Goal: Task Accomplishment & Management: Complete application form

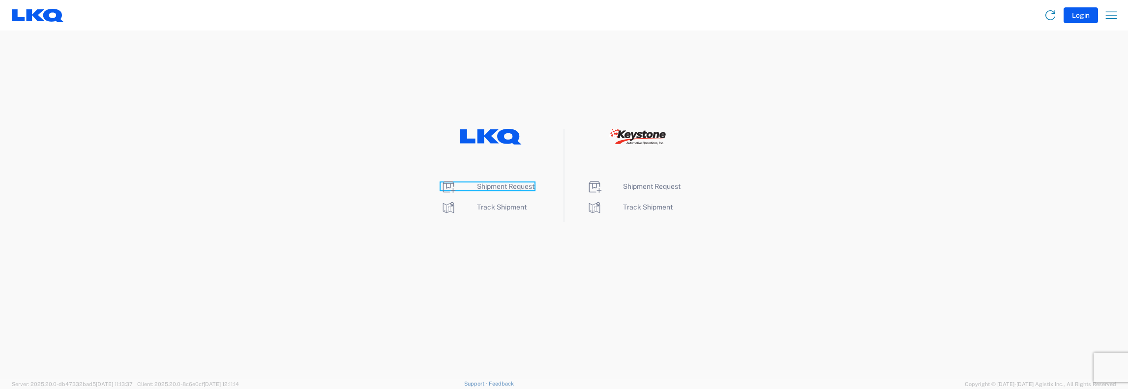
click at [492, 186] on span "Shipment Request" at bounding box center [506, 186] width 58 height 8
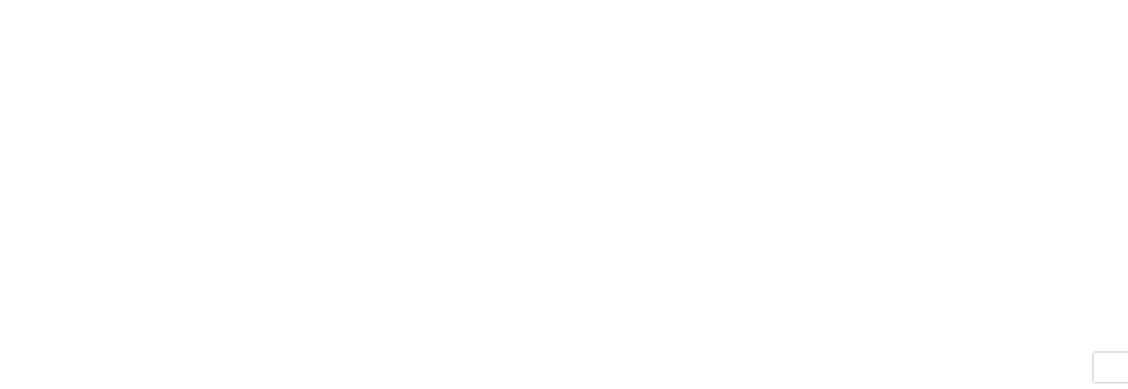
select select "FULL"
select select "LBS"
select select "IN"
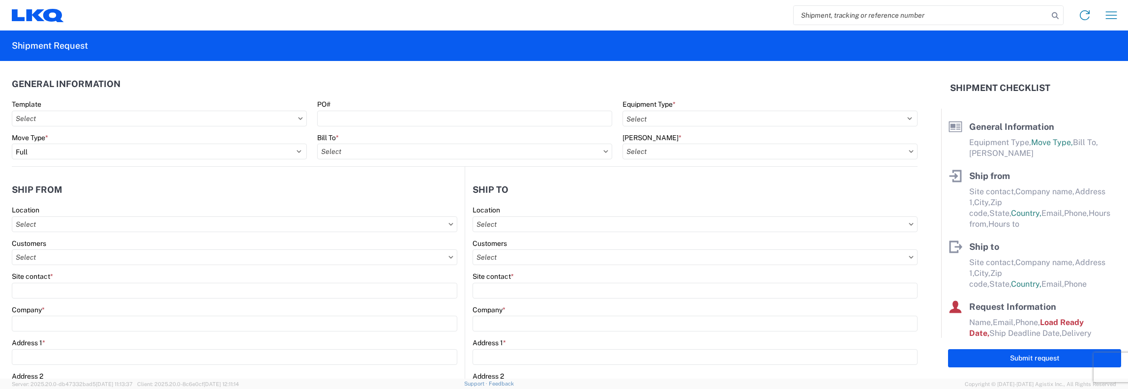
click at [803, 15] on input "search" at bounding box center [921, 15] width 255 height 19
click at [1051, 10] on form "56656206" at bounding box center [929, 15] width 270 height 19
click at [834, 17] on input "56656206" at bounding box center [921, 15] width 255 height 19
type input "56686206"
click at [1055, 17] on icon at bounding box center [1056, 16] width 14 height 14
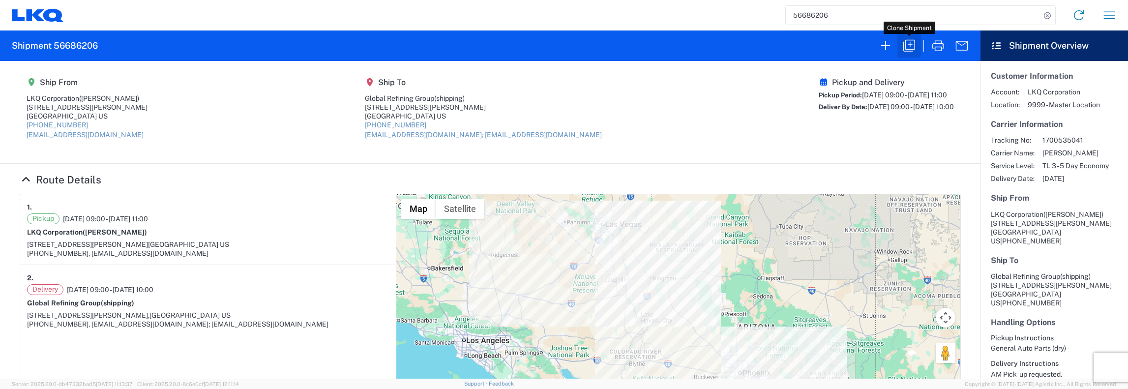
click at [910, 46] on icon "button" at bounding box center [909, 46] width 16 height 16
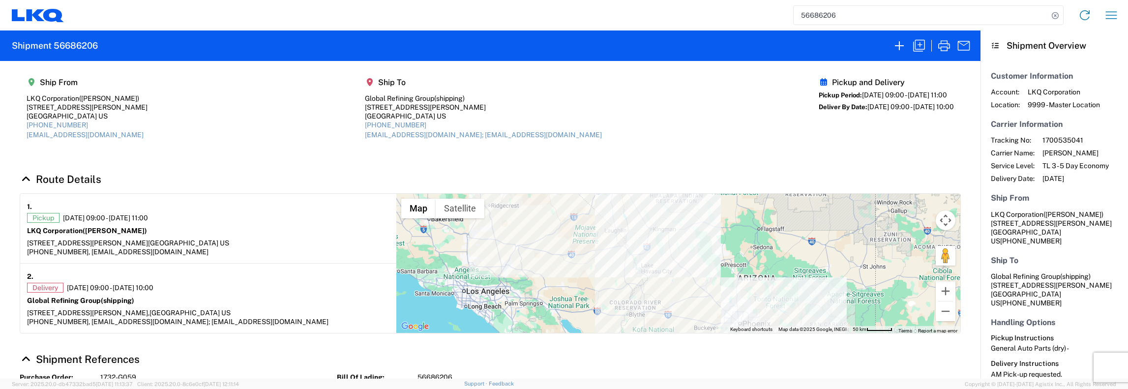
select select "FULL"
select select "US"
select select "LBS"
select select "IN"
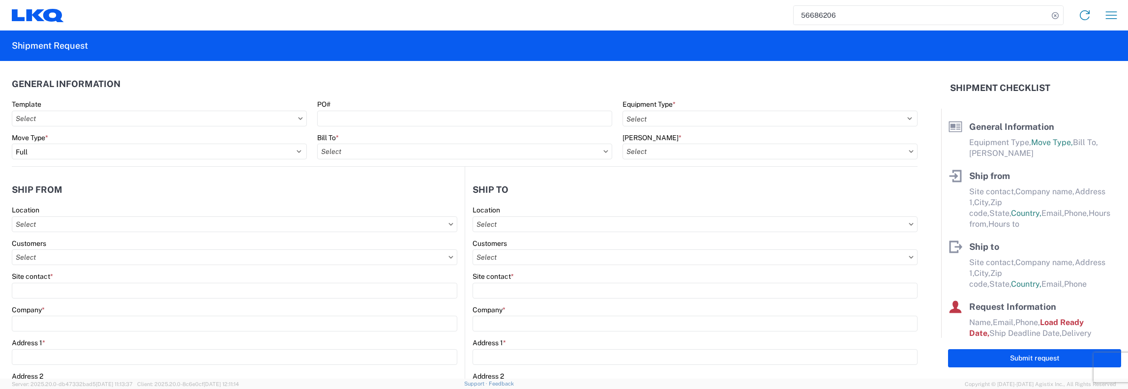
select select "STDV"
type input "[PERSON_NAME]"
type input "LKQ Corporation"
type input "[STREET_ADDRESS][PERSON_NAME]"
type input "Casa Grande"
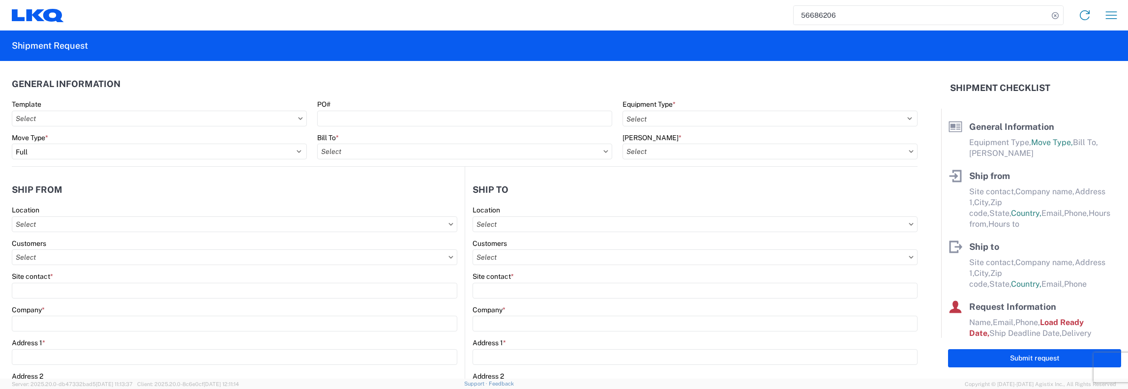
type input "85193"
type input "[EMAIL_ADDRESS][DOMAIN_NAME]"
type input "[PHONE_NUMBER]"
type input "09:00:00"
type input "11:00:00"
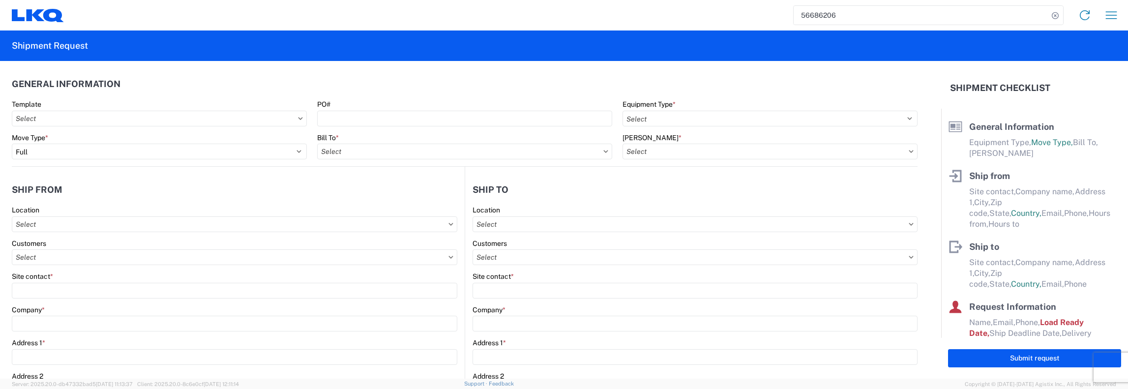
select select
type input "shipping"
type input "Global Refining Group"
type input "[STREET_ADDRESS][PERSON_NAME]"
type input "[GEOGRAPHIC_DATA]"
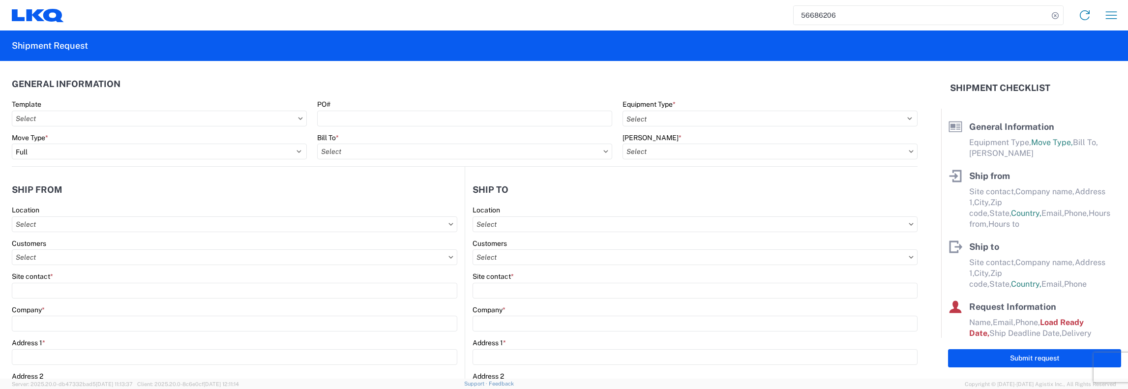
type input "89030"
type input "iga@globalrefininggroup.com; doc@grgwest.com"
type input "702-844-8842"
type input "09:00:00"
type input "10:00:00"
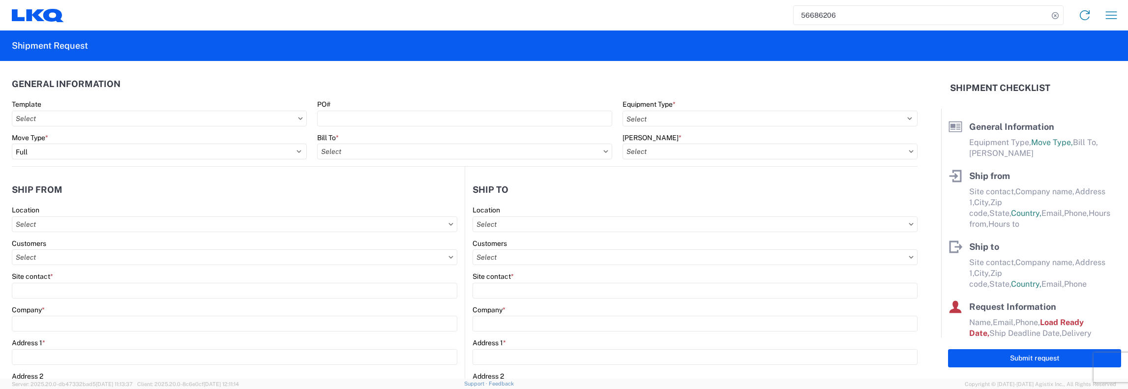
select select
type input "John Keating"
type input "jfkeating@lkqcorp.com, cworeilly@lkqcorp.com"
type input "401-601-8171"
type input "2025-09-04"
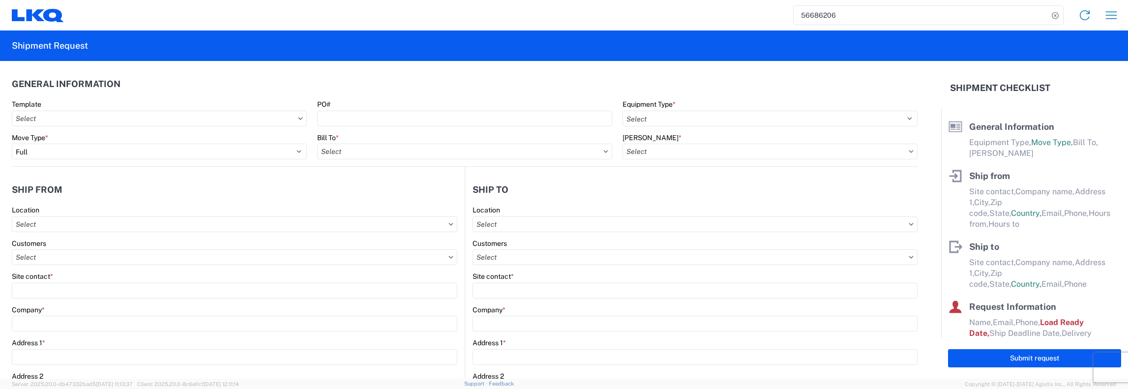
type input "2025-09-04"
type input "2025-09-05"
type textarea "AM Pick-up requested."
type input "30000"
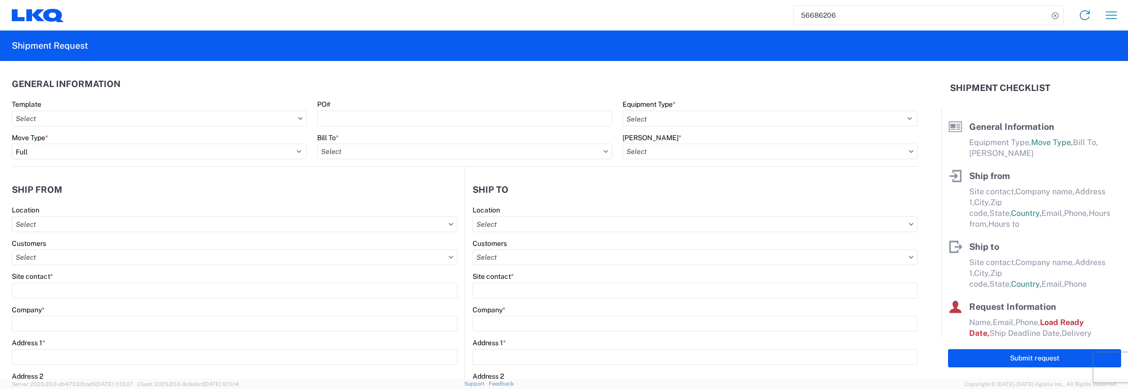
type input "General Auto Parts (dry)"
type input "26"
type input "1"
type input "4"
type input "0.67"
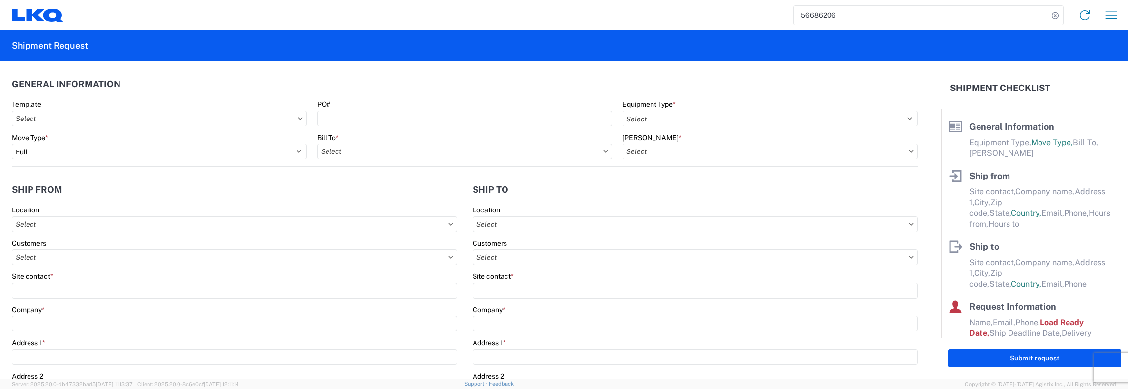
type input "0.67"
select select "FT"
select select "AZ"
select select
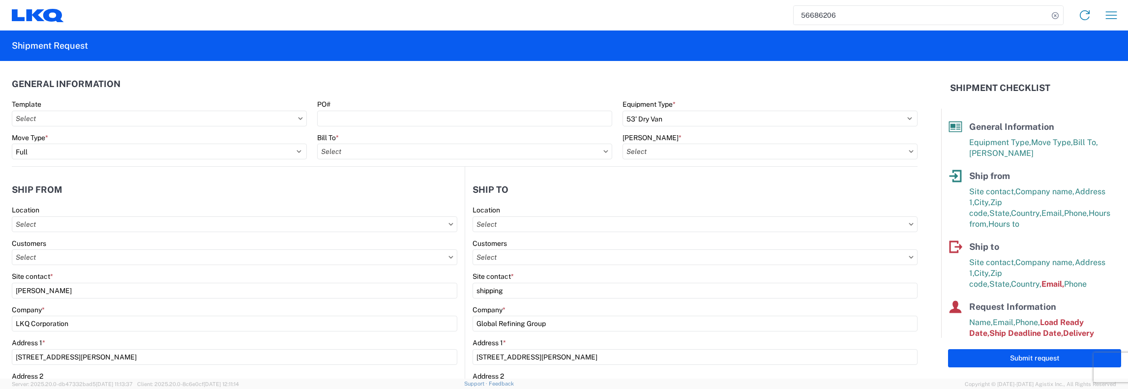
type input "1481-6300-66000-0000 - 1481 Freight Out"
type input "1732- LKQ Casa Grande"
type input "1481 - Precious Metals - Master Mining"
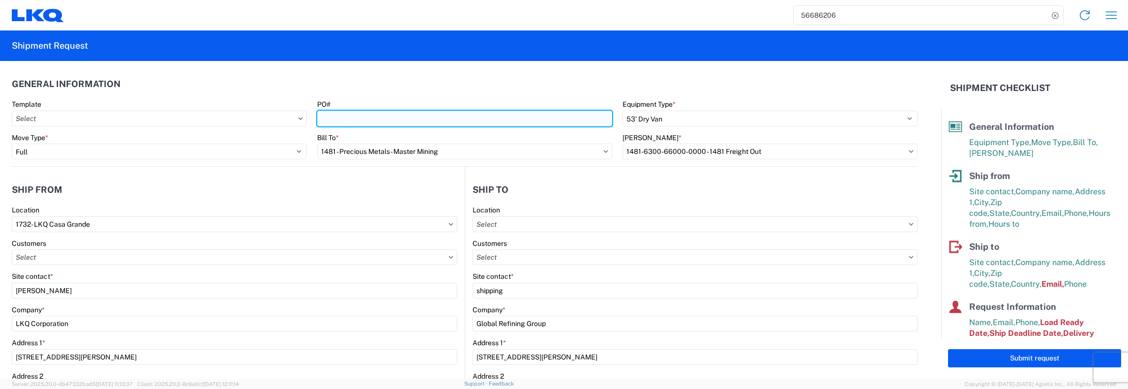
click at [320, 115] on input "PO#" at bounding box center [464, 119] width 295 height 16
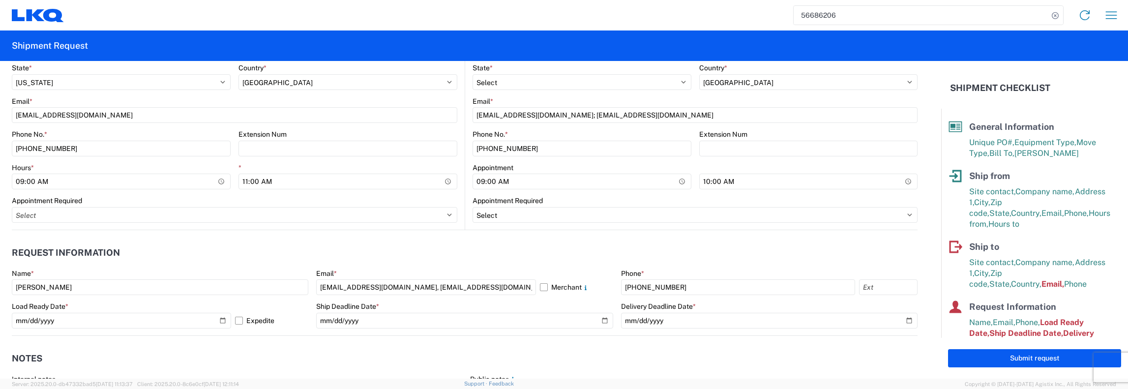
scroll to position [492, 0]
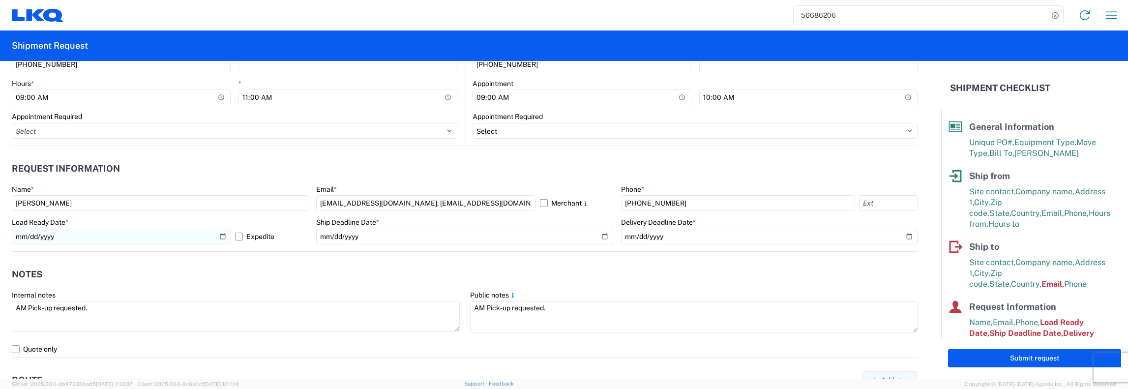
type input "1732-G060"
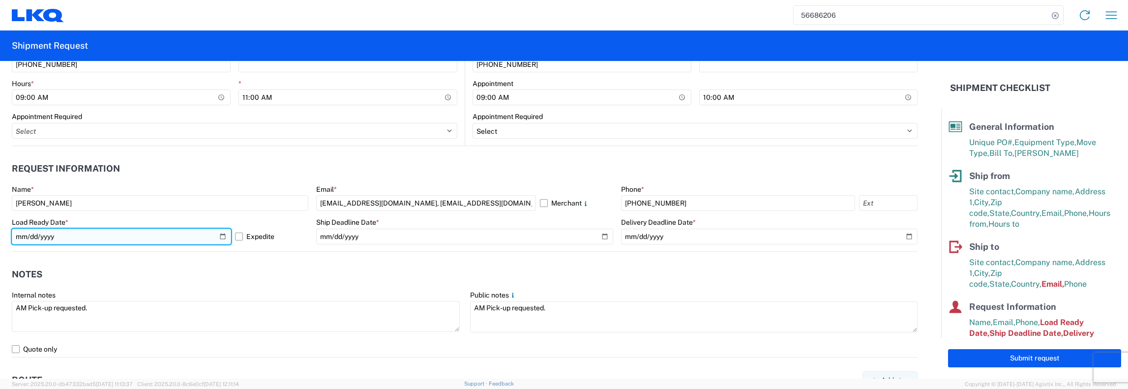
click at [220, 239] on input "2025-09-04" at bounding box center [121, 237] width 219 height 16
type input "2025-10-08"
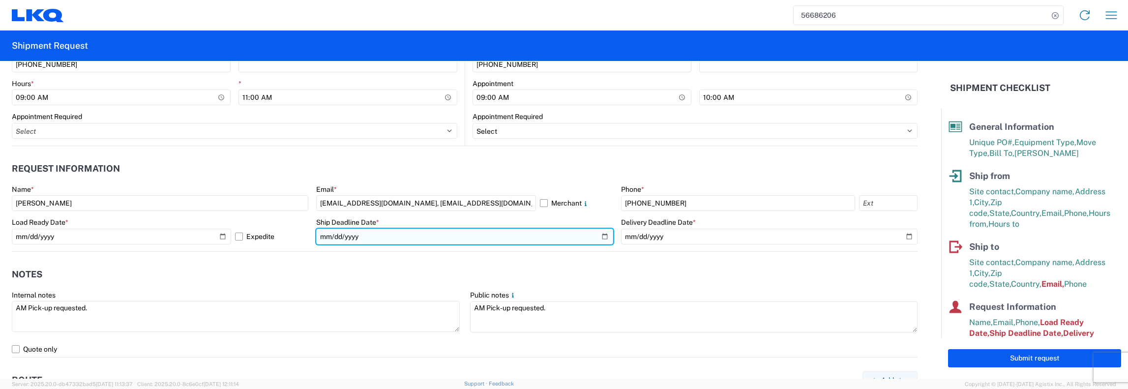
click at [599, 238] on input "2025-09-04" at bounding box center [464, 237] width 297 height 16
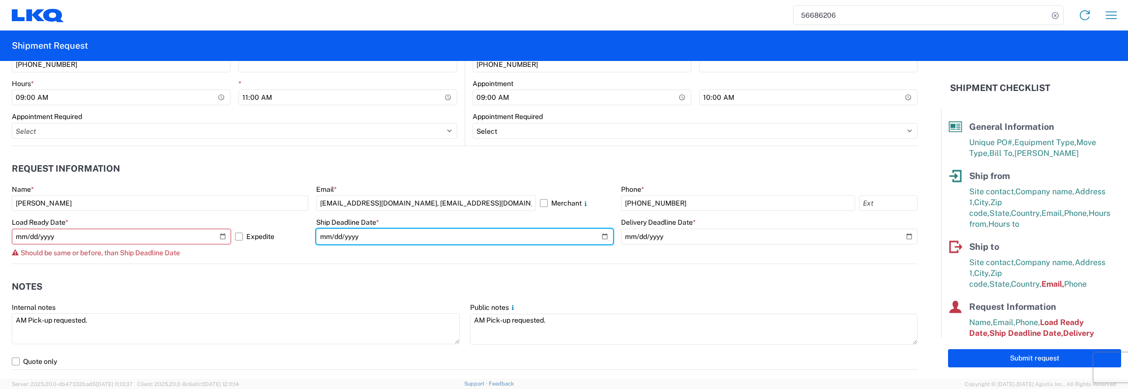
type input "2025-10-08"
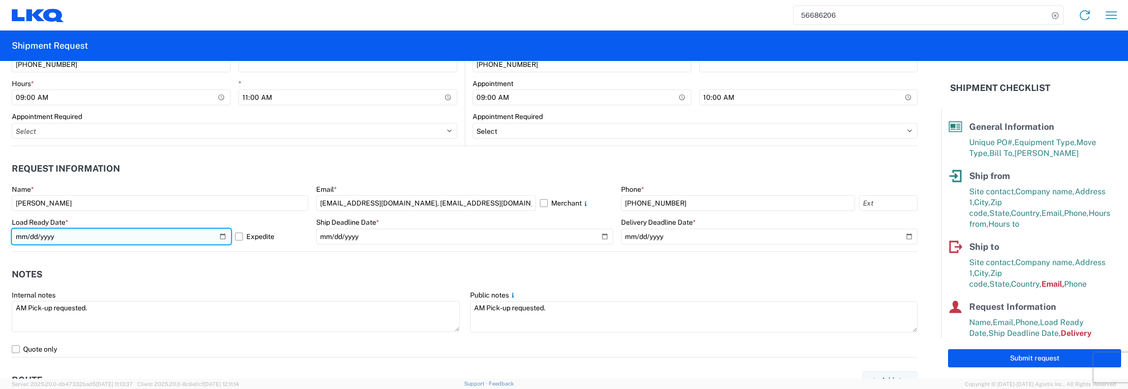
click at [217, 234] on input "2025-10-08" at bounding box center [121, 237] width 219 height 16
type input "2025-10-09"
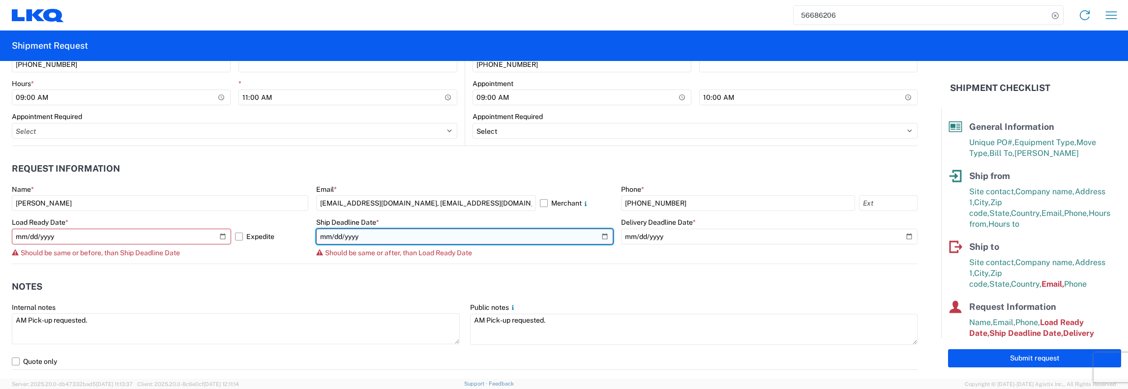
click at [600, 235] on input "2025-10-08" at bounding box center [464, 237] width 297 height 16
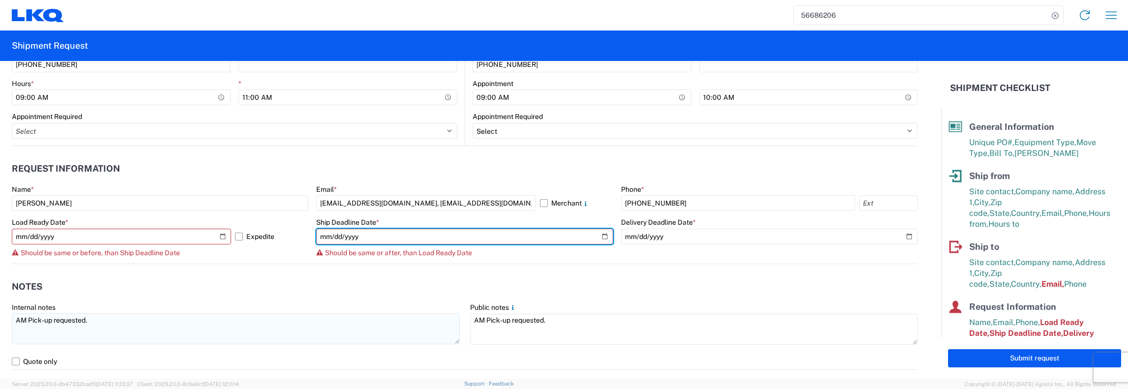
type input "2025-10-09"
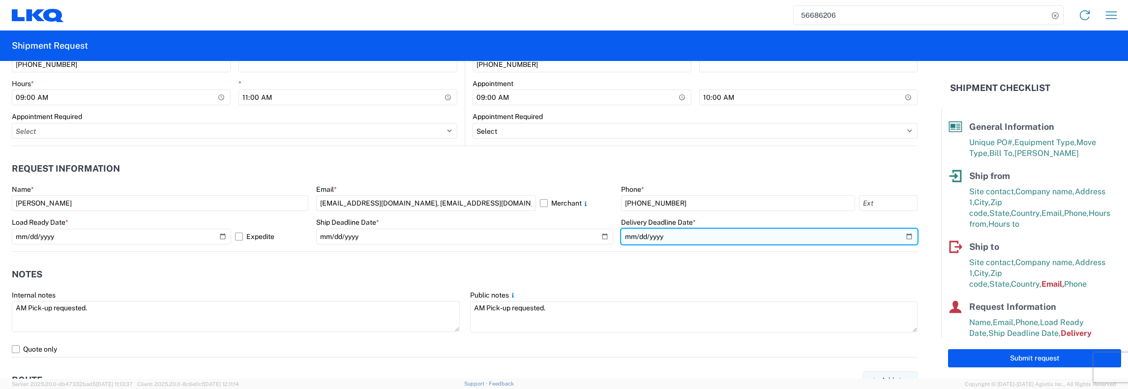
click at [902, 238] on input "2025-09-05" at bounding box center [769, 237] width 297 height 16
type input "2025-10-10"
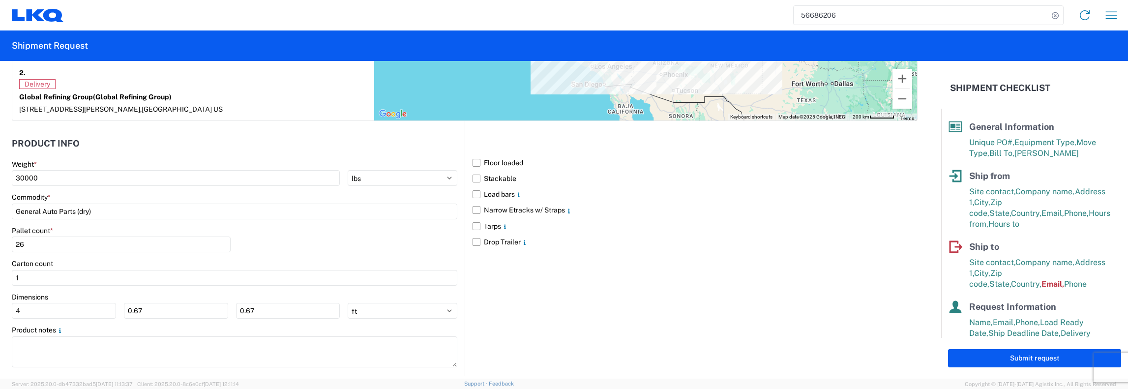
scroll to position [917, 0]
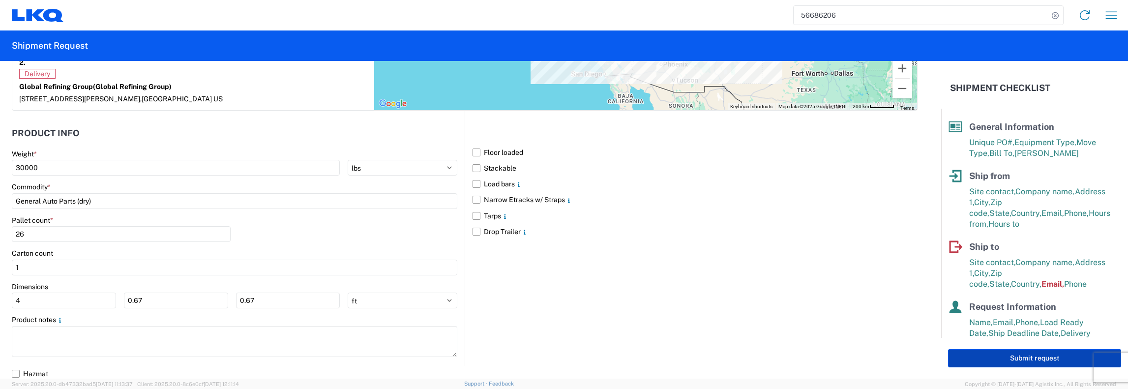
click at [1028, 359] on button "Submit request" at bounding box center [1034, 358] width 173 height 18
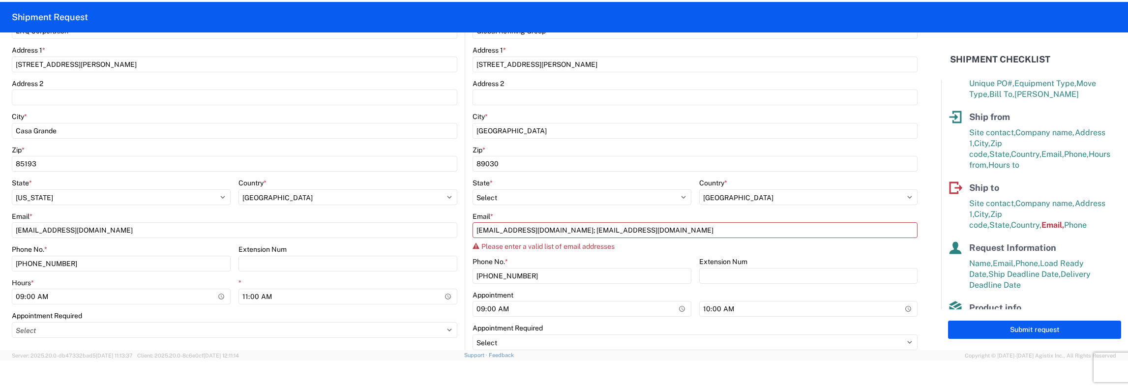
scroll to position [290, 0]
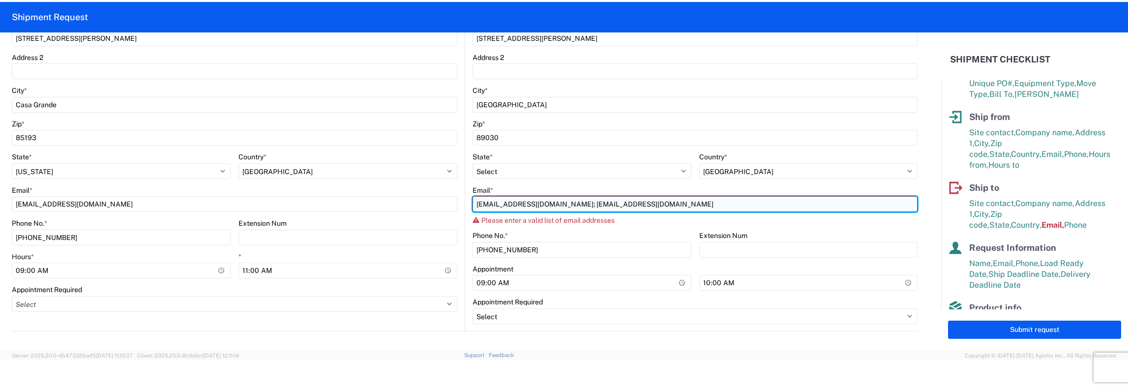
click at [568, 204] on input "iga@globalrefininggroup.com; doc@grgwest.com" at bounding box center [695, 204] width 445 height 16
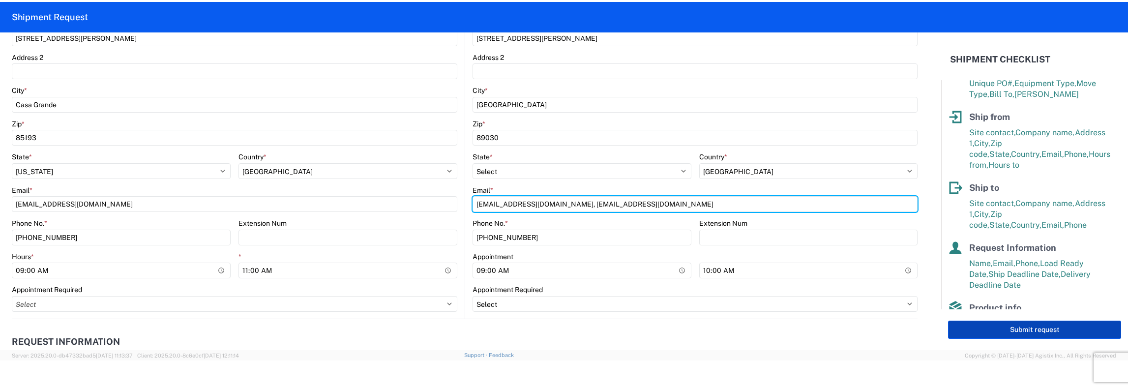
type input "iga@globalrefininggroup.com, doc@grgwest.com"
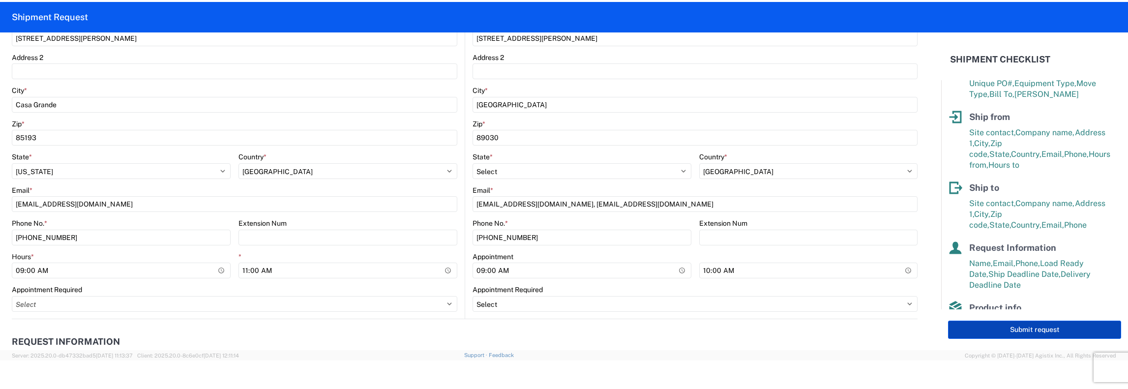
click at [1041, 330] on button "Submit request" at bounding box center [1034, 330] width 173 height 18
